Goal: Book appointment/travel/reservation

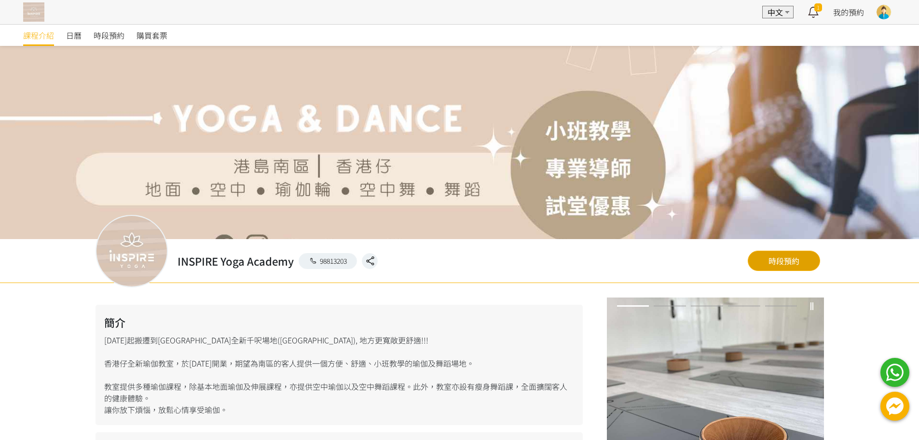
click at [781, 262] on link "時段預約" at bounding box center [784, 260] width 72 height 20
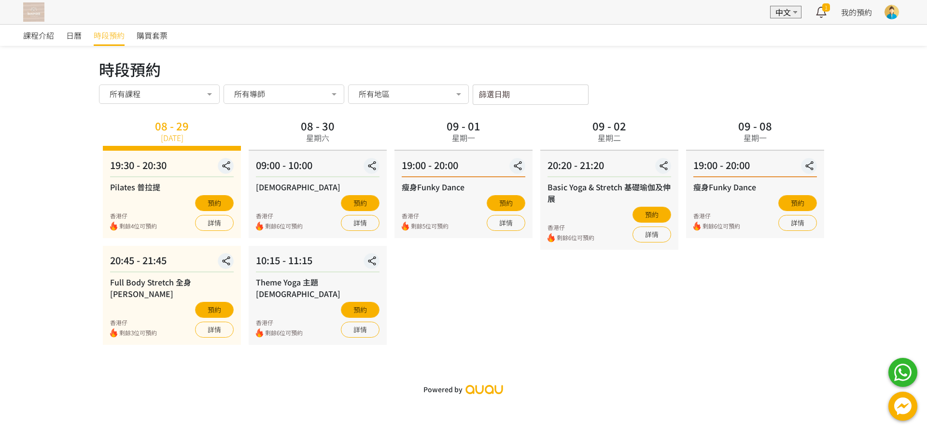
click at [424, 102] on div "所有地區" at bounding box center [408, 93] width 121 height 19
click at [424, 97] on div "所有地區" at bounding box center [408, 94] width 107 height 10
click at [477, 97] on input "篩選日期" at bounding box center [531, 94] width 116 height 20
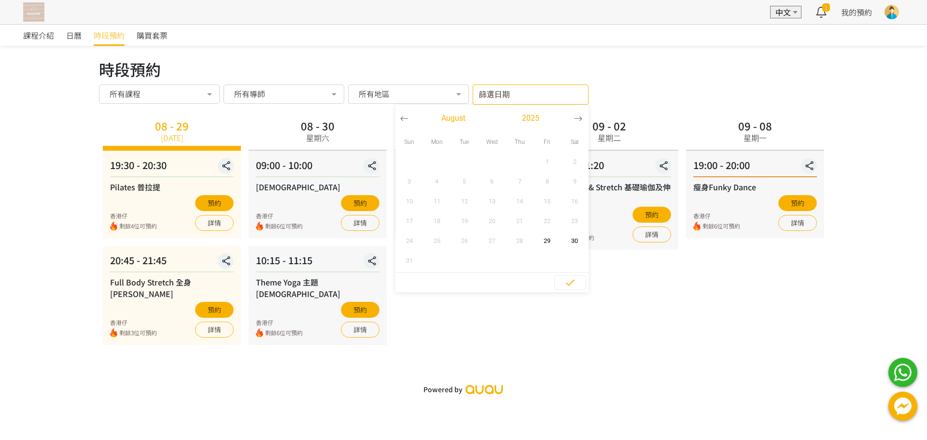
click at [575, 124] on button "button" at bounding box center [578, 118] width 18 height 27
click at [470, 159] on span "2" at bounding box center [464, 162] width 22 height 10
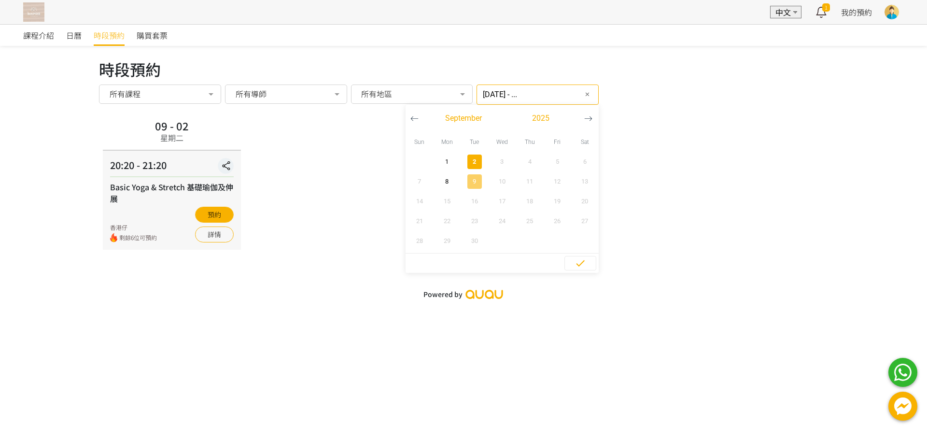
click at [463, 182] on span "9" at bounding box center [474, 182] width 22 height 10
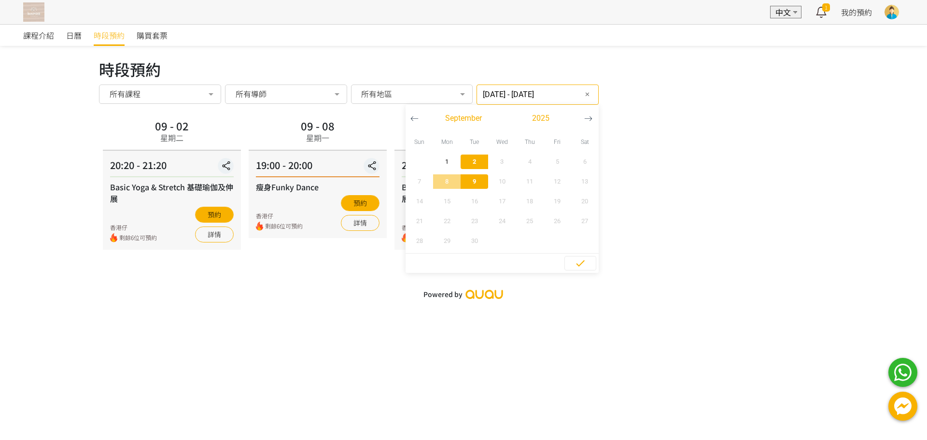
click at [275, 259] on div "時段預約 時段預約 所有課程 所有課程 Pilates 普拉提 Full Body Stretch 全身舒暢伸展 Hatha 哈達瑜伽 Theme Yoga …" at bounding box center [463, 159] width 729 height 204
click at [505, 101] on div "2025-09-02 - 2025-09-09 篩選日期 ✕ September 2025 Sun Mon Tue Wed Thu Fri Sat 1 2 3…" at bounding box center [537, 94] width 122 height 20
click at [436, 160] on span "1" at bounding box center [447, 162] width 22 height 10
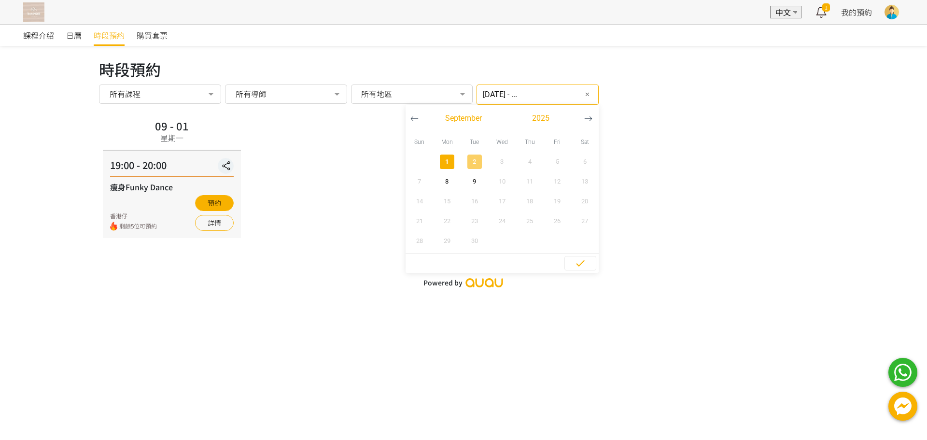
click at [474, 159] on span "2" at bounding box center [474, 162] width 22 height 10
type input "2025-09-01 - 2025-09-02"
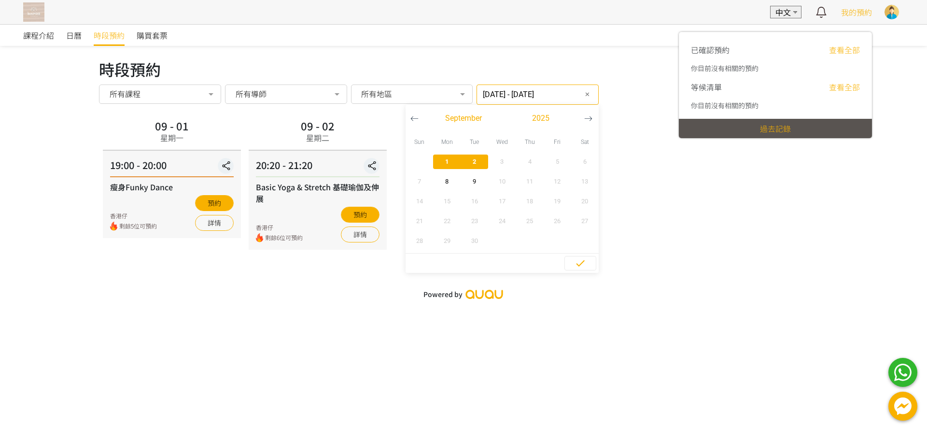
click at [847, 10] on span "我的預約" at bounding box center [856, 12] width 31 height 12
